Goal: Go to known website: Access a specific website the user already knows

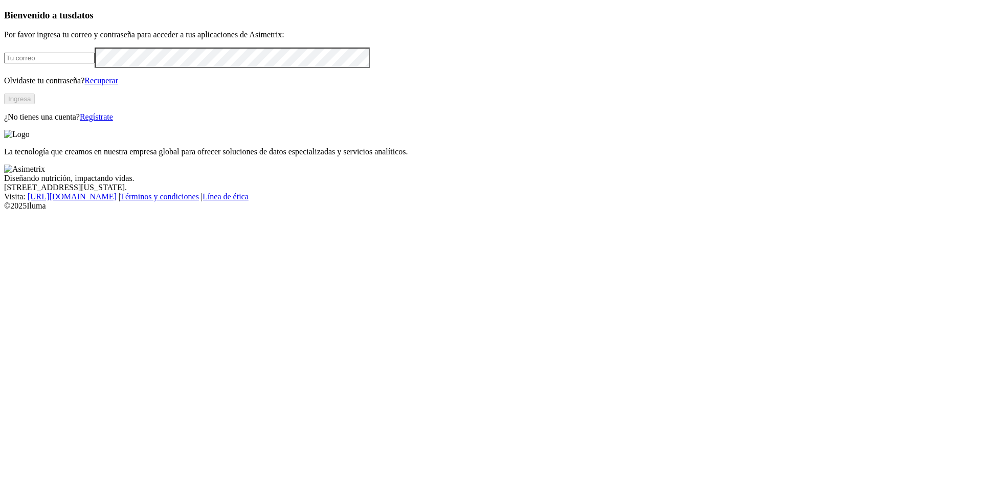
type input "[EMAIL_ADDRESS][DOMAIN_NAME]"
click at [35, 104] on button "Ingresa" at bounding box center [19, 99] width 31 height 11
